Goal: Information Seeking & Learning: Compare options

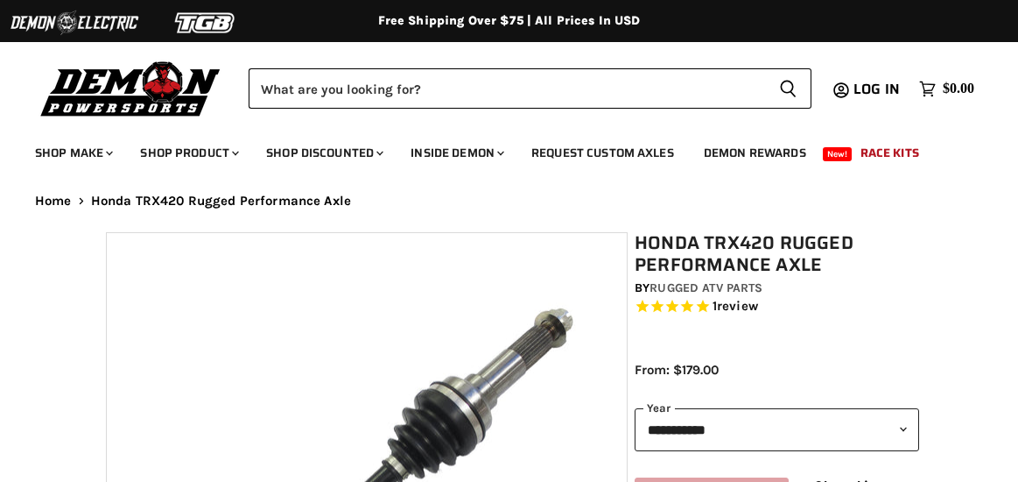
select select "******"
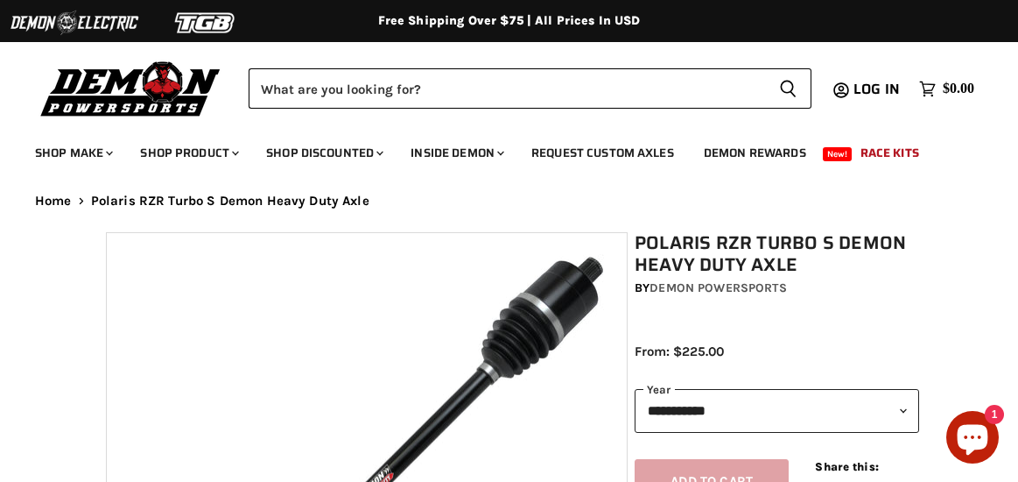
select select "******"
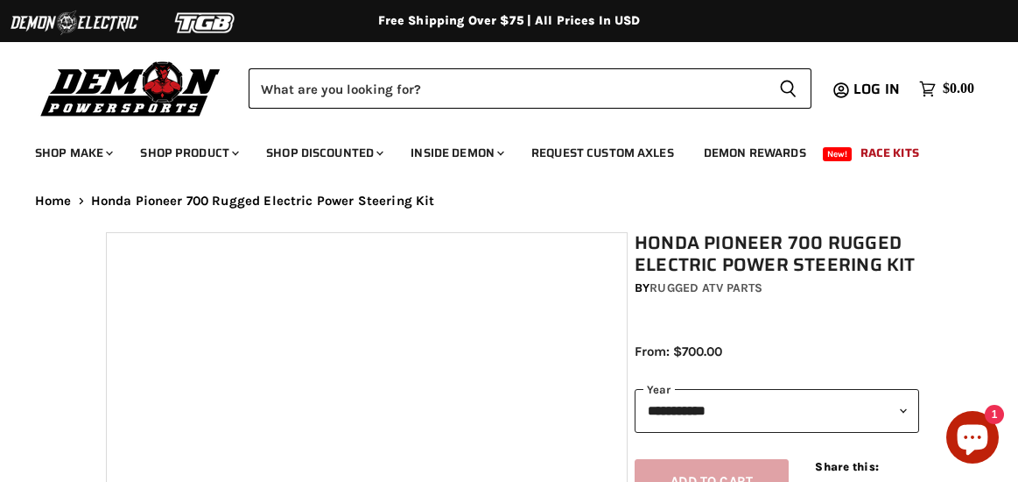
select select "******"
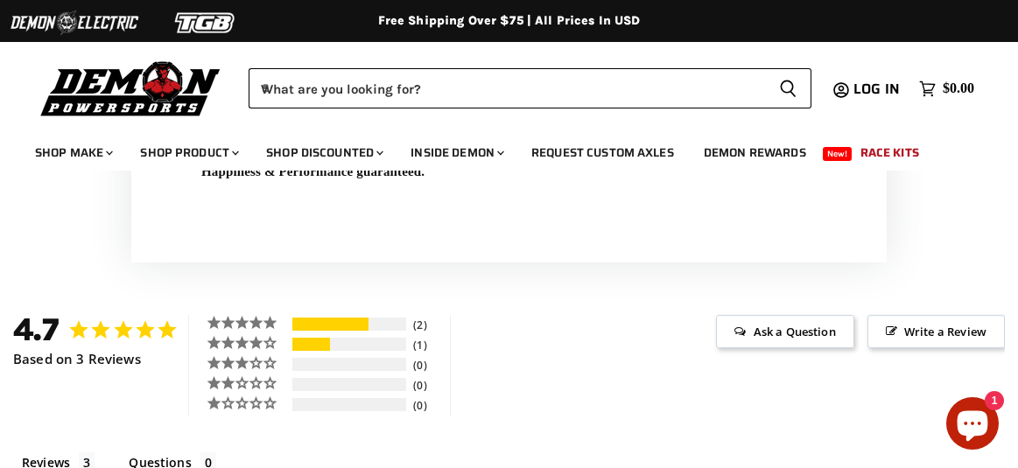
scroll to position [1926, 0]
